Goal: Transaction & Acquisition: Purchase product/service

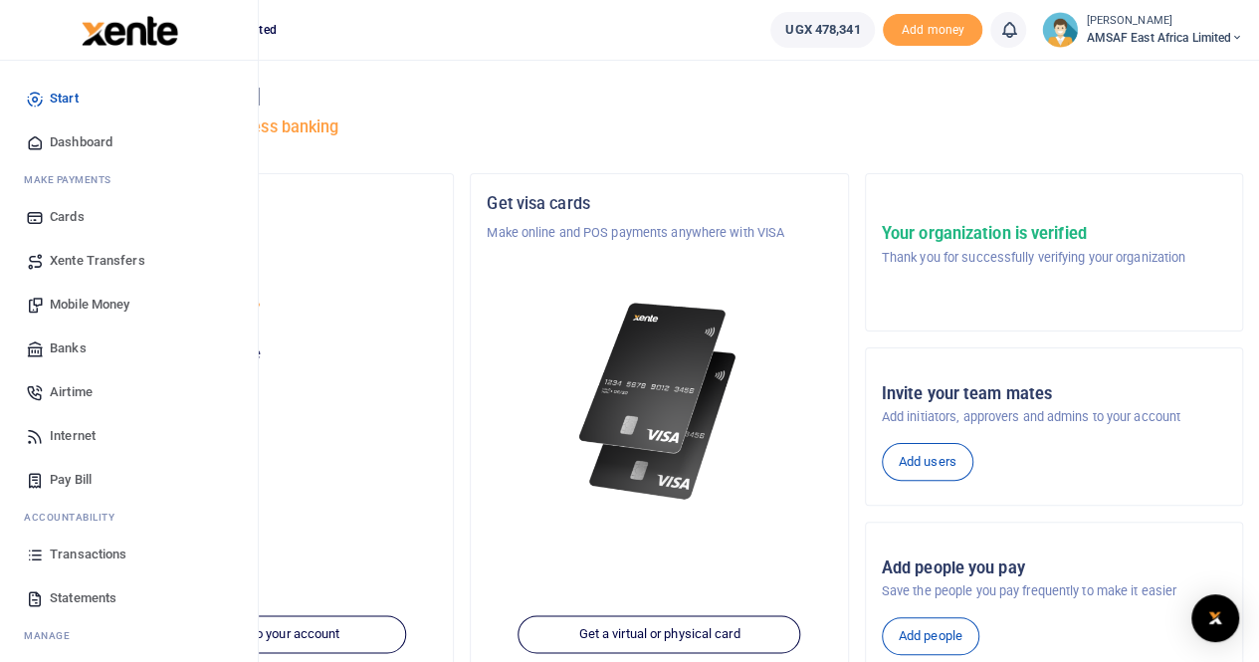
click at [98, 300] on span "Mobile Money" at bounding box center [90, 305] width 80 height 20
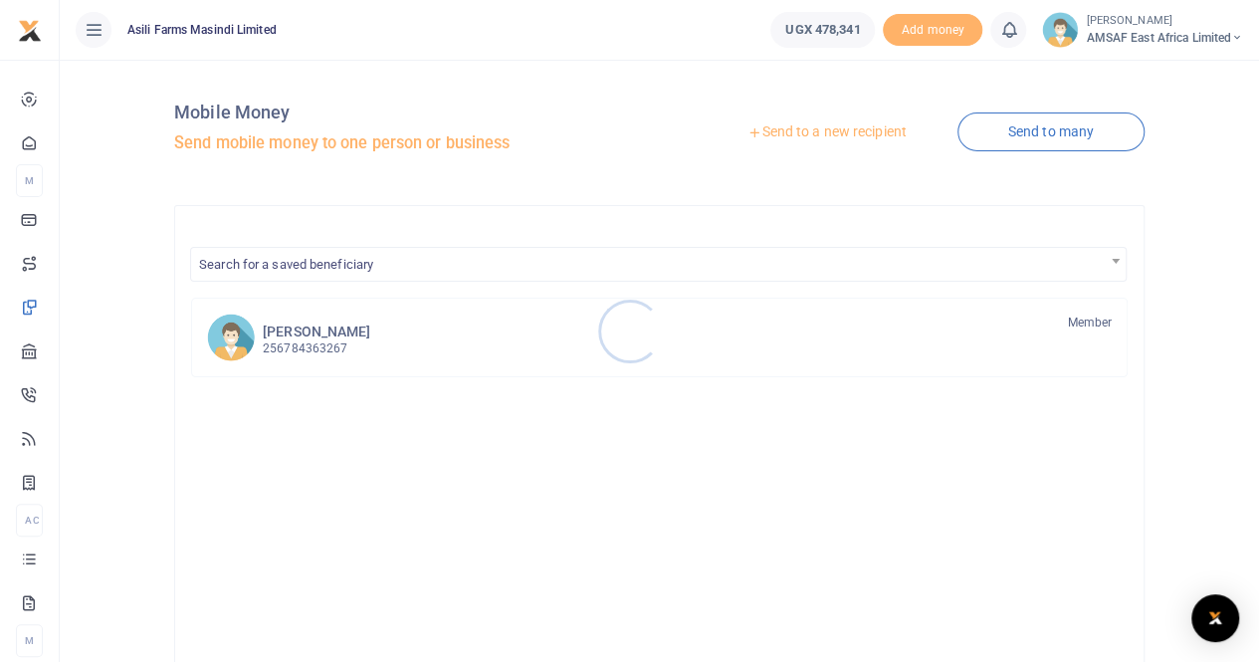
click at [808, 132] on div at bounding box center [629, 331] width 1259 height 662
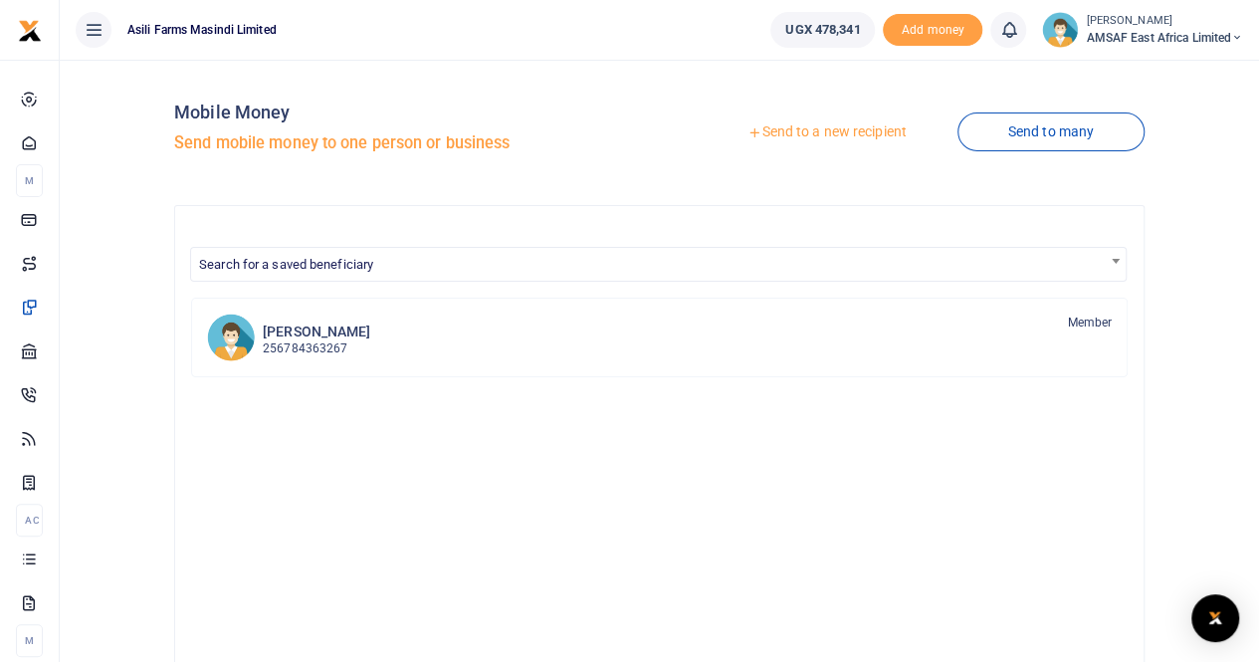
click at [808, 132] on link "Send to a new recipient" at bounding box center [827, 132] width 260 height 36
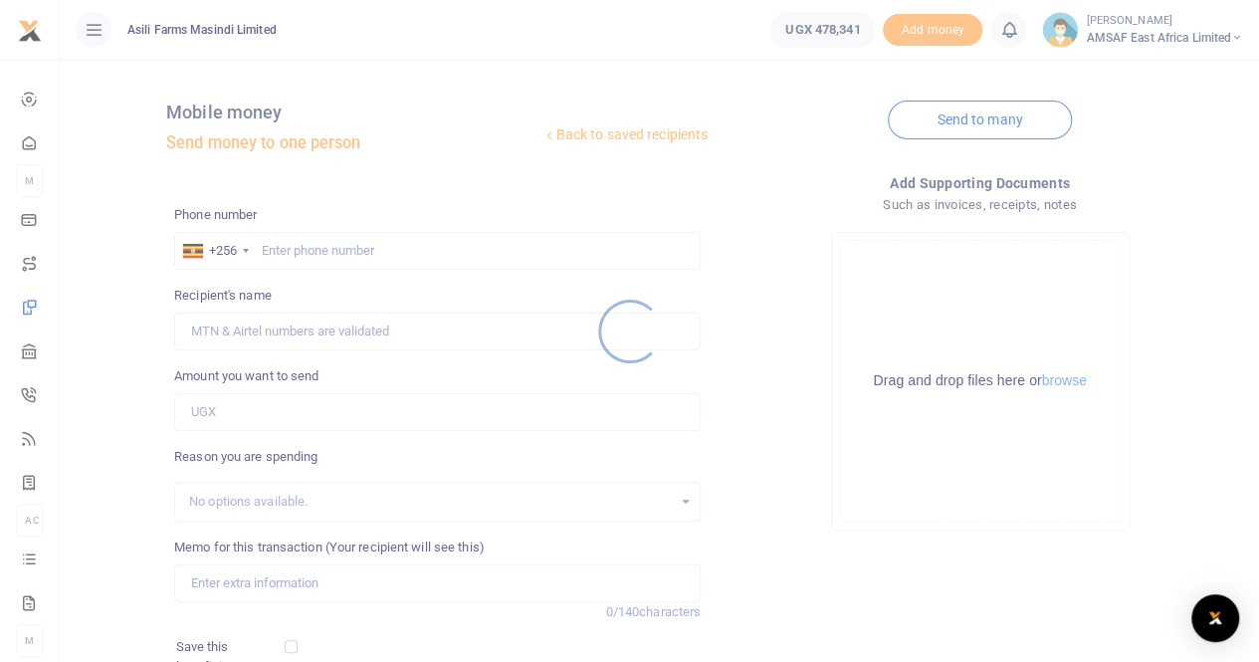
click at [333, 245] on div at bounding box center [629, 331] width 1259 height 662
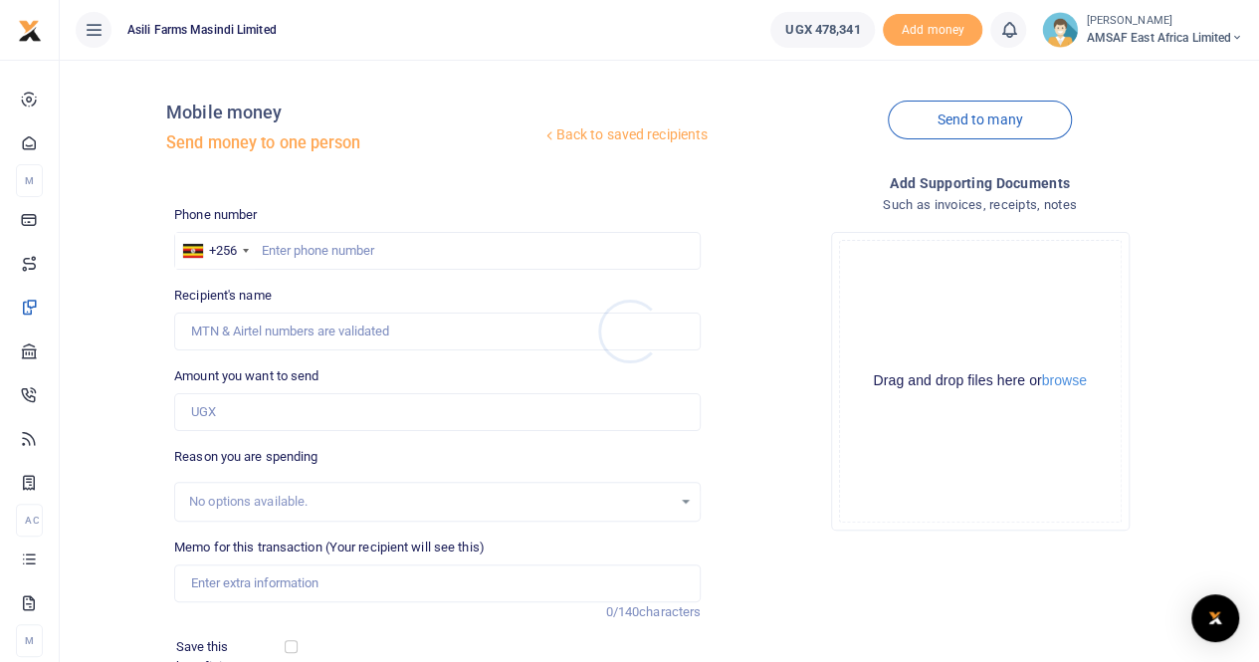
click at [301, 255] on div at bounding box center [629, 331] width 1259 height 662
click at [295, 240] on input "text" at bounding box center [437, 251] width 527 height 38
type input "774539287"
type input "Machiey Chol"
type input "7"
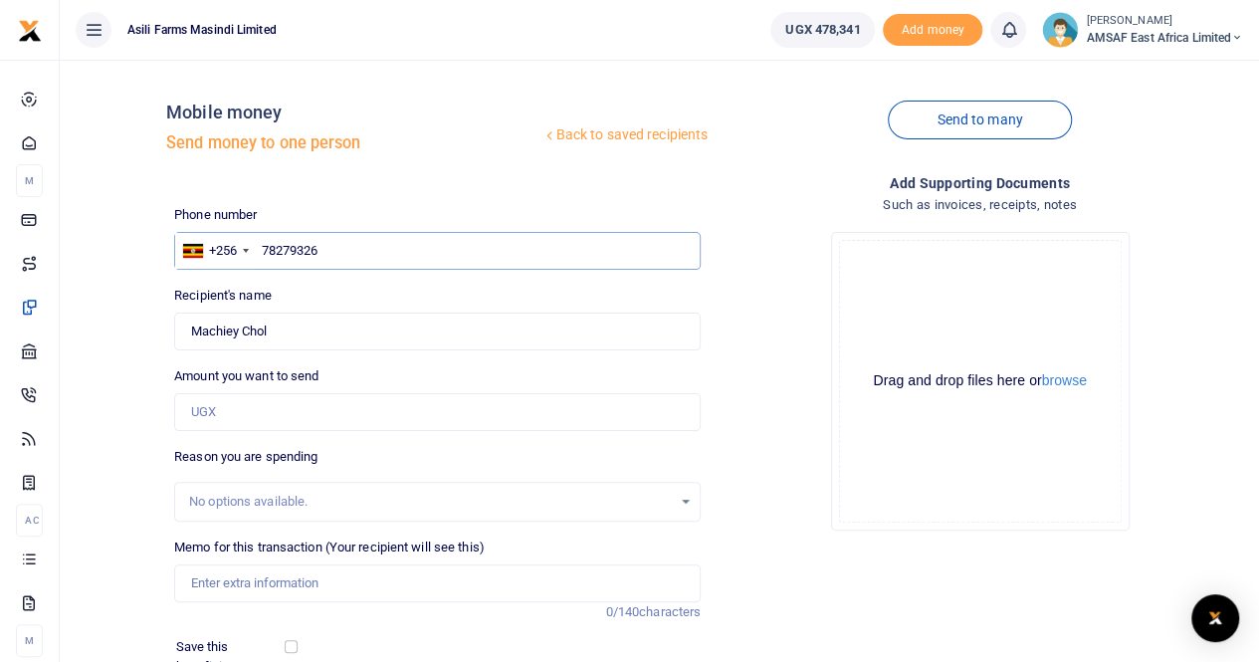
type input "782793261"
type input "Godfrey Okadil"
type input "7"
type input "771592133"
type input "Monica Asaba"
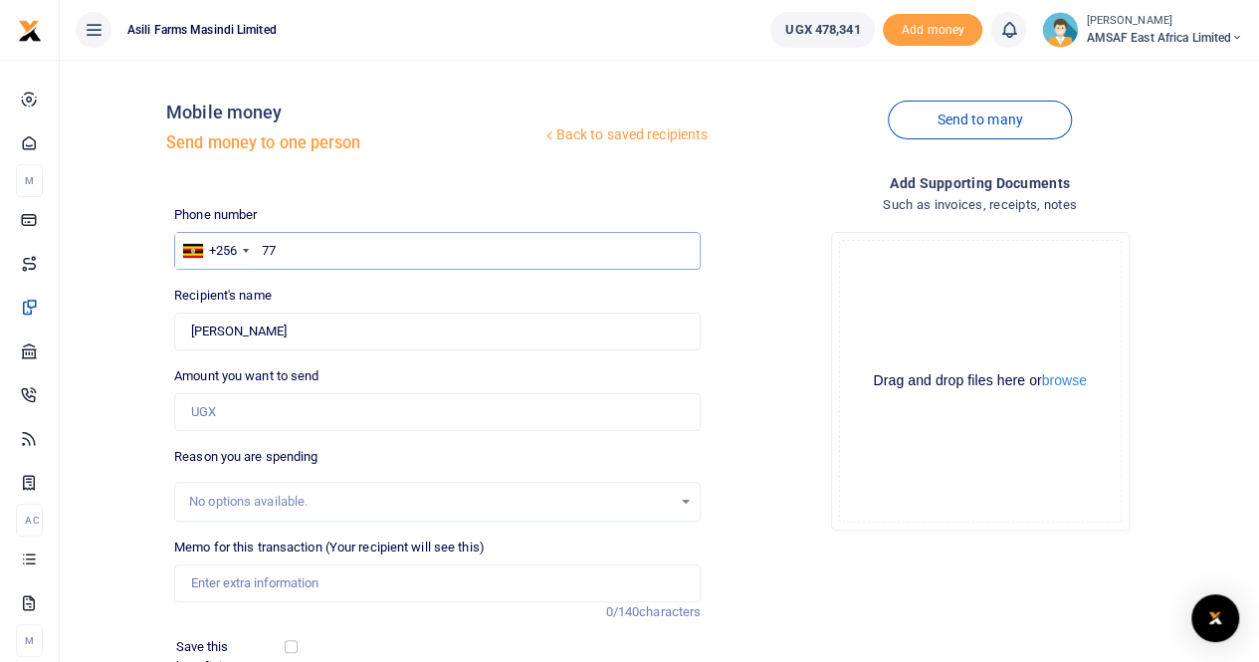
type input "7"
type input "773703312"
type input "Joyce Mboneko"
type input "7"
type input "773703314"
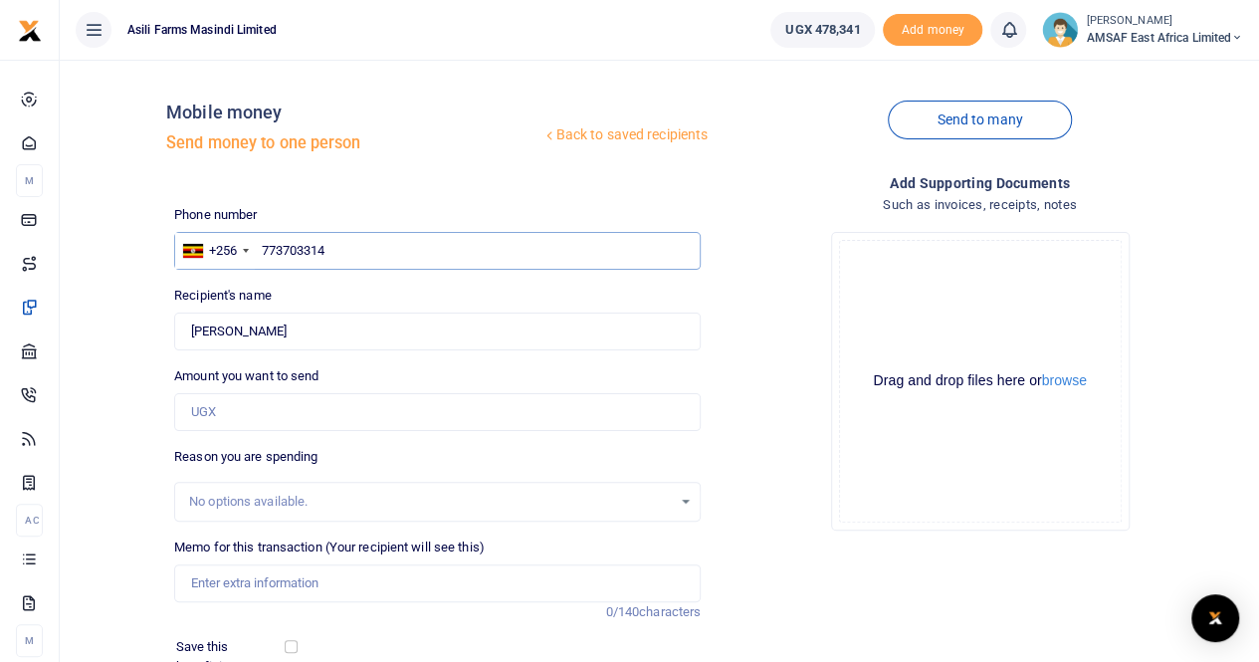
type input "Nelson Mughara Baluku"
type input "773703312"
type input "Joyce Mboneko"
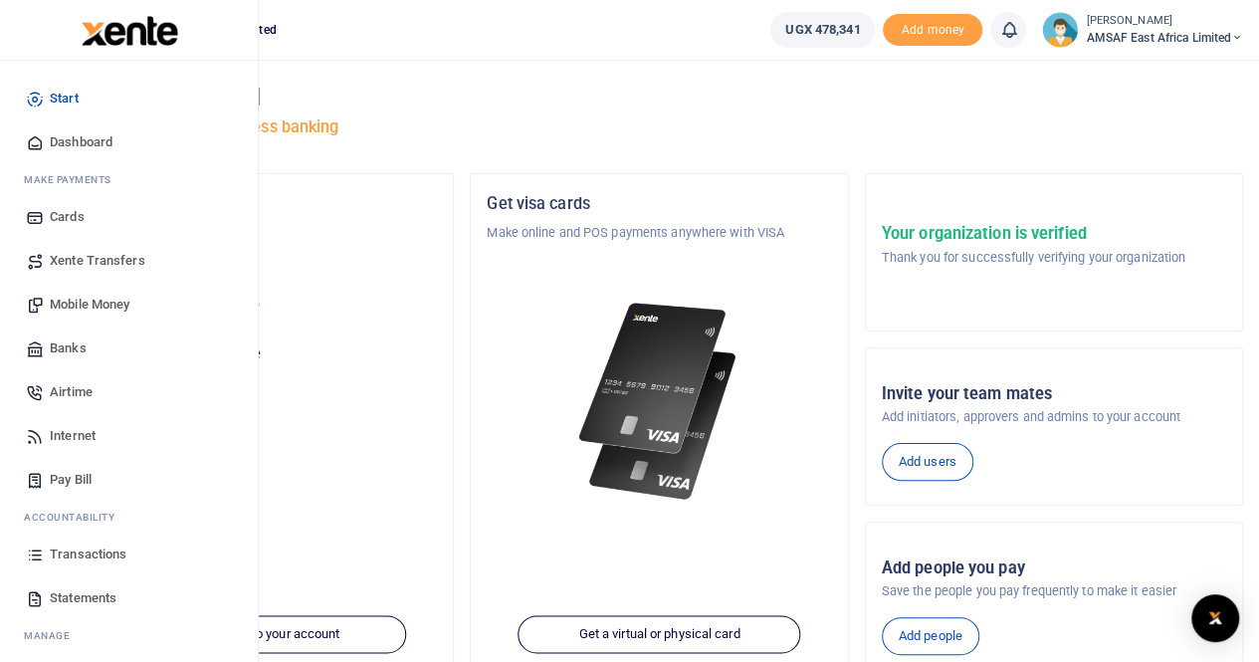
click at [93, 305] on span "Mobile Money" at bounding box center [90, 305] width 80 height 20
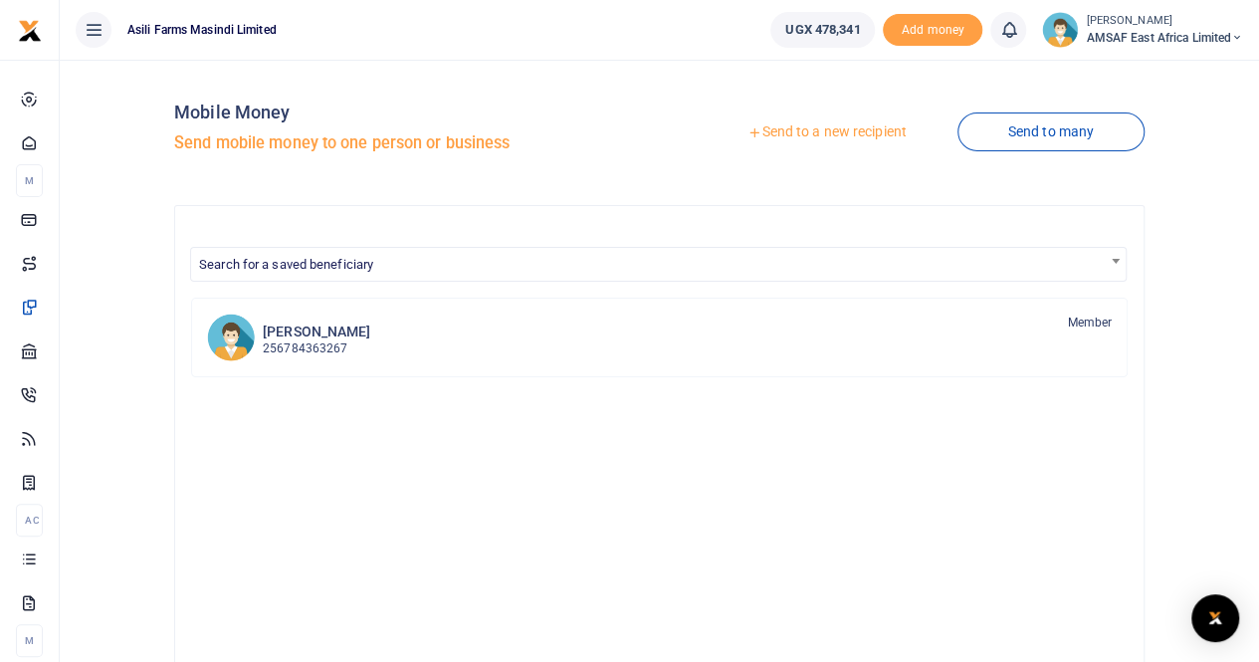
click at [839, 132] on link "Send to a new recipient" at bounding box center [827, 132] width 260 height 36
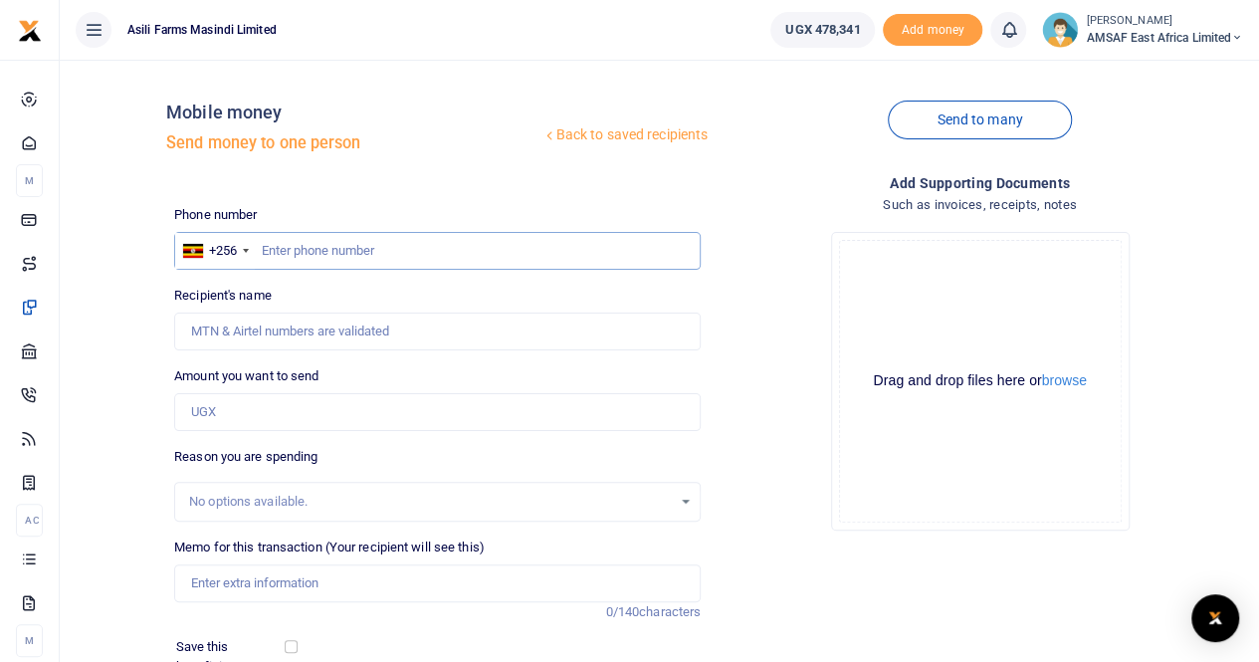
click at [346, 248] on input "text" at bounding box center [437, 251] width 527 height 38
type input "773703312"
type input "Joyce Mboneko"
drag, startPoint x: 334, startPoint y: 253, endPoint x: 258, endPoint y: 239, distance: 77.9
click at [258, 239] on input "773703312" at bounding box center [437, 251] width 527 height 38
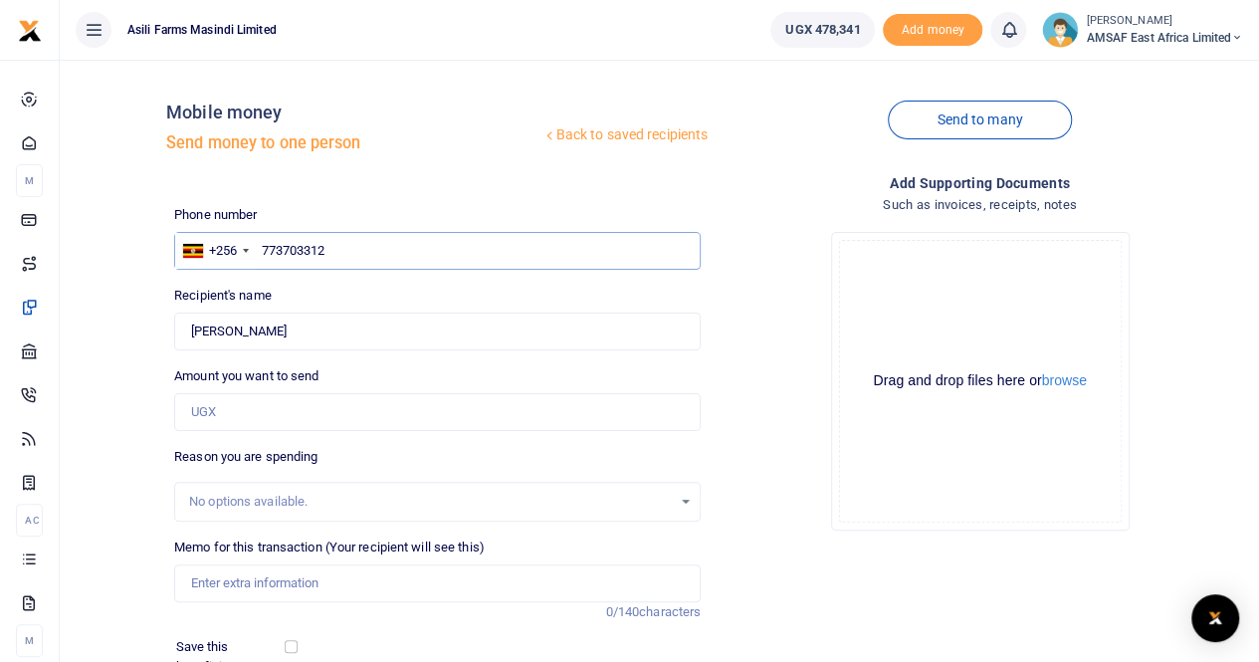
type input "773703312"
